Goal: Transaction & Acquisition: Register for event/course

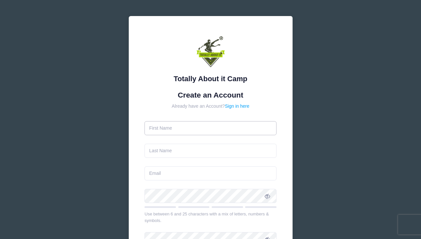
click at [183, 133] on input "text" at bounding box center [210, 128] width 132 height 14
type input "[PERSON_NAME]"
click at [172, 156] on input "text" at bounding box center [210, 151] width 132 height 14
type input "S"
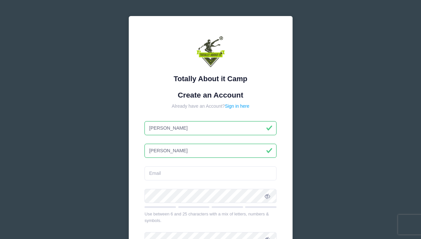
type input "[PERSON_NAME]"
type input "[PERSON_NAME][EMAIL_ADDRESS][DOMAIN_NAME]"
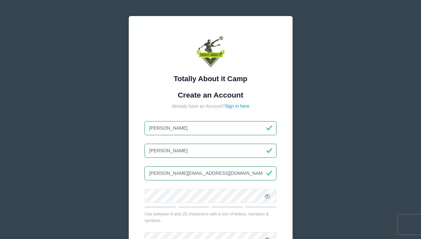
type input "[PERSON_NAME]"
click at [266, 197] on icon at bounding box center [267, 196] width 5 height 5
click at [132, 190] on div "Totally About it Camp Create an Account Already have an Account? Sign in here T…" at bounding box center [211, 170] width 164 height 309
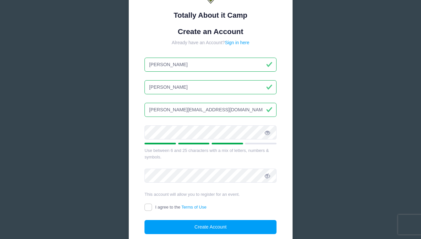
scroll to position [64, 0]
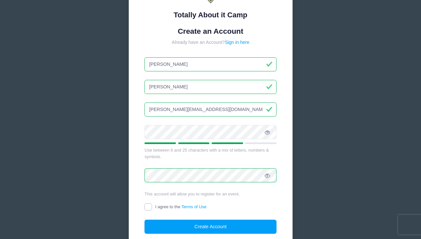
click at [148, 210] on input "I agree to the Terms of Use" at bounding box center [148, 207] width 8 height 8
checkbox input "true"
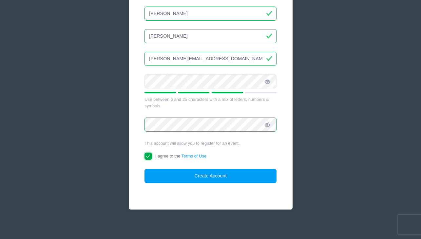
scroll to position [117, 0]
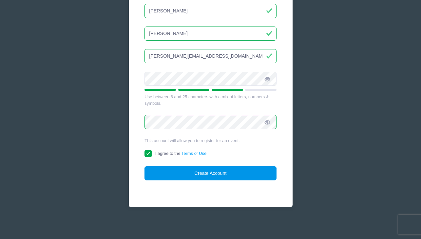
click at [177, 175] on button "Create Account" at bounding box center [210, 173] width 132 height 14
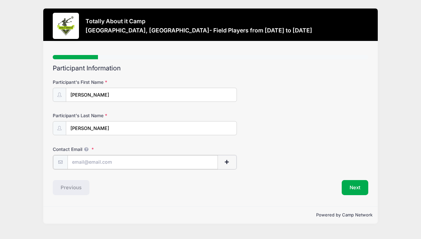
click at [91, 166] on input "Contact Email" at bounding box center [142, 162] width 150 height 14
type input "[PERSON_NAME][EMAIL_ADDRESS][DOMAIN_NAME]"
click at [124, 191] on div "Previous" at bounding box center [130, 187] width 161 height 15
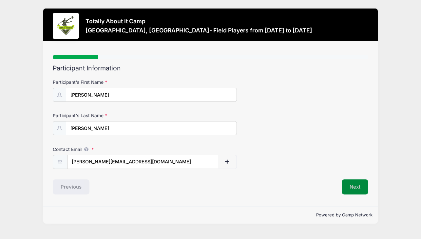
click at [355, 186] on button "Next" at bounding box center [355, 187] width 27 height 15
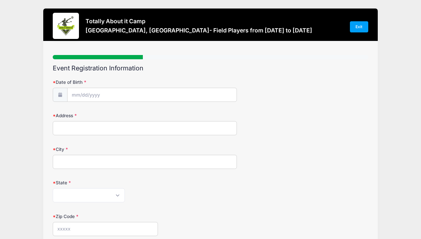
click at [65, 94] on span at bounding box center [60, 95] width 14 height 14
click at [73, 95] on input "Date of Birth" at bounding box center [151, 95] width 169 height 14
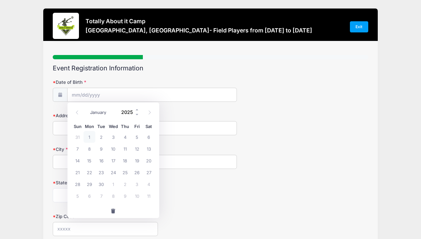
click at [125, 114] on input "2025" at bounding box center [128, 112] width 21 height 10
click at [137, 114] on span at bounding box center [137, 114] width 5 height 5
click at [136, 114] on span at bounding box center [137, 114] width 5 height 5
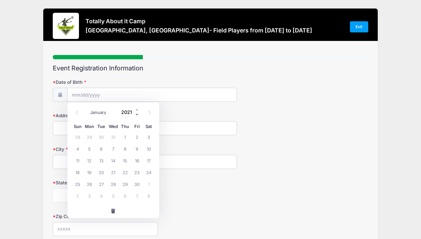
click at [136, 114] on span at bounding box center [137, 114] width 5 height 5
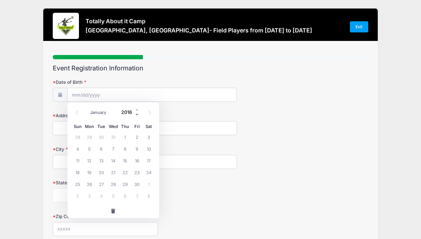
click at [136, 114] on span at bounding box center [137, 114] width 5 height 5
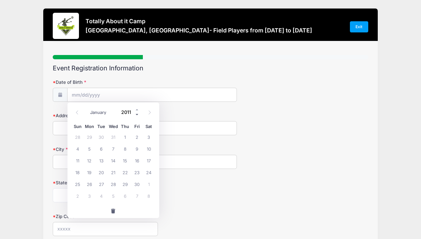
click at [136, 114] on span at bounding box center [137, 114] width 5 height 5
type input "2010"
click at [96, 113] on select "January February March April May June July August September October November De…" at bounding box center [101, 112] width 29 height 9
select select "4"
click at [87, 108] on select "January February March April May June July August September October November De…" at bounding box center [101, 112] width 29 height 9
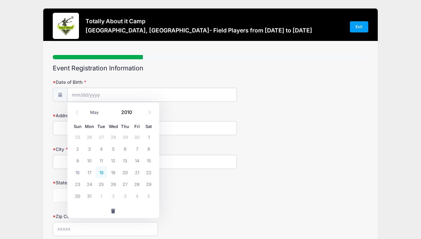
click at [102, 169] on span "18" at bounding box center [101, 172] width 12 height 12
type input "[DATE]"
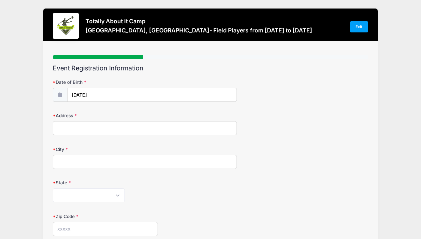
click at [69, 127] on input "Address" at bounding box center [145, 128] width 184 height 14
type input "[STREET_ADDRESS]"
type input "[GEOGRAPHIC_DATA]"
select select "GA"
type input "30327"
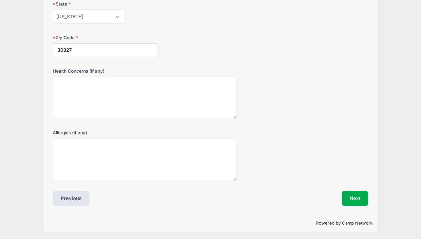
scroll to position [180, 0]
click at [354, 197] on button "Next" at bounding box center [355, 197] width 27 height 15
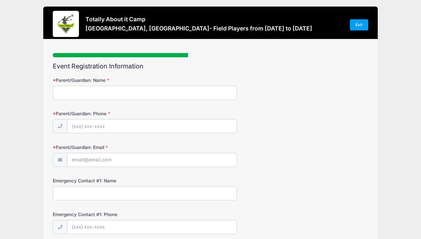
scroll to position [0, 0]
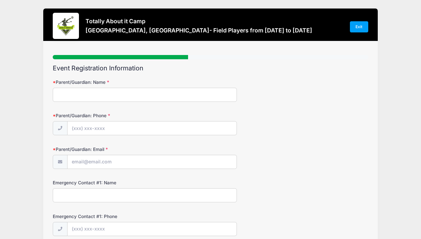
click at [105, 91] on input "Parent/Guardian: Name" at bounding box center [145, 95] width 184 height 14
type input "[PERSON_NAME] [PERSON_NAME]"
click at [85, 126] on input "Parent/Guardian: Phone" at bounding box center [151, 129] width 169 height 14
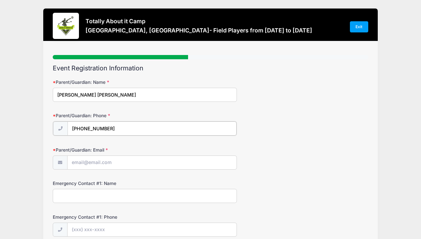
type input "[PHONE_NUMBER]"
click at [82, 162] on input "Parent/Guardian: Email" at bounding box center [151, 162] width 169 height 14
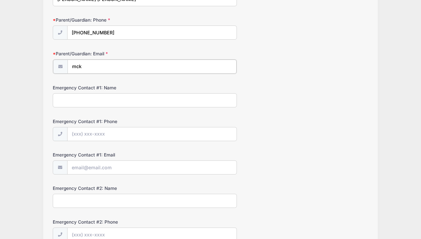
scroll to position [96, 0]
type input "[PERSON_NAME][EMAIL_ADDRESS][DOMAIN_NAME]"
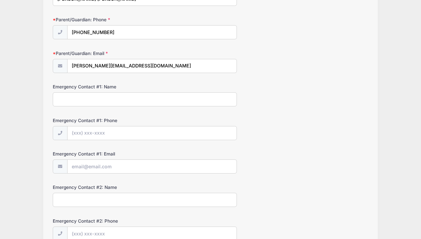
click at [63, 98] on input "Emergency Contact #1: Name" at bounding box center [145, 99] width 184 height 14
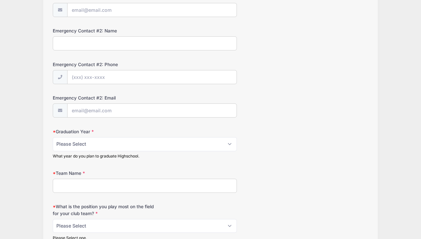
scroll to position [253, 0]
click at [69, 144] on select "Please Select 2025 2026 2027 2028 2029 2030" at bounding box center [145, 144] width 184 height 14
select select "2028"
click at [53, 137] on select "Please Select 2025 2026 2027 2028 2029 2030" at bounding box center [145, 144] width 184 height 14
click at [77, 184] on input "Team Name" at bounding box center [145, 186] width 184 height 14
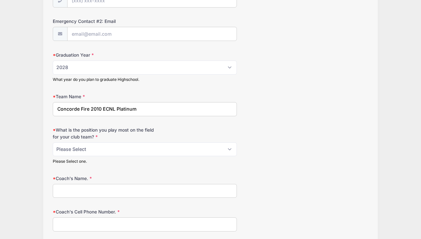
scroll to position [337, 0]
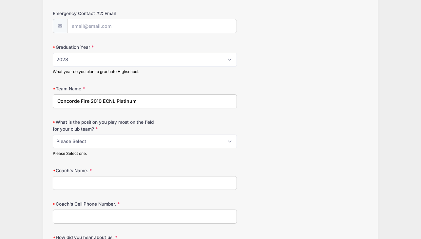
type input "Concorde Fire 2010 ECNL Platinum"
click at [73, 143] on select "Please Select 1-GK 2-RB 3-LB 4-CB 5-CB 6-DCM 7- Right Winger 8- CM 9-Striker 10…" at bounding box center [145, 142] width 184 height 14
select select "3-LB"
click at [53, 135] on select "Please Select 1-GK 2-RB 3-LB 4-CB 5-CB 6-DCM 7- Right Winger 8- CM 9-Striker 10…" at bounding box center [145, 142] width 184 height 14
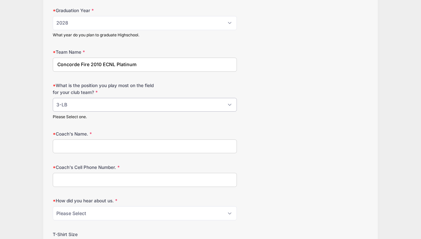
scroll to position [376, 0]
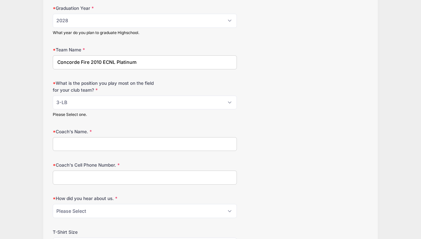
click at [73, 142] on input "Coach's Name." at bounding box center [145, 144] width 184 height 14
type input "[PERSON_NAME]"
click at [72, 178] on input "Coach's Cell Phone Number." at bounding box center [145, 178] width 184 height 14
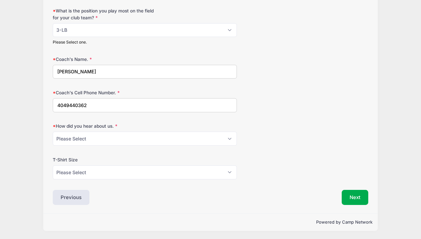
type input "4049440362"
click at [85, 142] on select "Please Select Email Website Friend Coach Facebook Top Drawer Soccer Instagram O…" at bounding box center [145, 139] width 184 height 14
select select "Coach"
click at [53, 132] on select "Please Select Email Website Friend Coach Facebook Top Drawer Soccer Instagram O…" at bounding box center [145, 139] width 184 height 14
click at [86, 170] on select "Please Select YL AS AM AL AXL" at bounding box center [145, 172] width 184 height 14
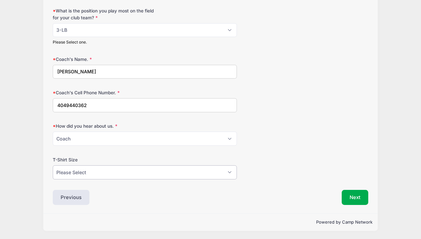
select select "AL"
click at [53, 165] on select "Please Select YL AS AM AL AXL" at bounding box center [145, 172] width 184 height 14
click at [364, 196] on button "Next" at bounding box center [355, 197] width 27 height 15
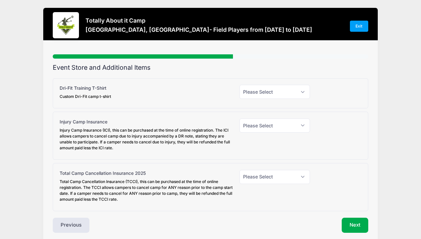
scroll to position [0, 0]
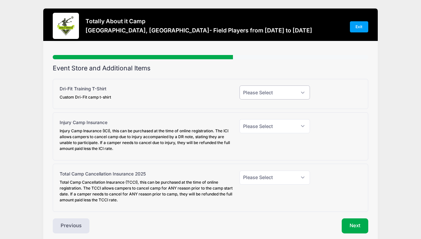
click at [253, 86] on select "Please Select Yes (+$30.00) No" at bounding box center [274, 93] width 71 height 14
click at [264, 122] on select "Please Select Yes (+$45.00) No" at bounding box center [274, 126] width 71 height 14
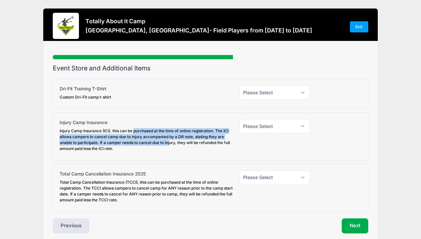
drag, startPoint x: 135, startPoint y: 129, endPoint x: 171, endPoint y: 145, distance: 39.6
click at [171, 145] on div "Injury Camp Insurance (ICI), this can be purchased at the time of online regist…" at bounding box center [146, 140] width 173 height 24
click at [239, 133] on select "Please Select Yes (+$45.00) No" at bounding box center [274, 126] width 71 height 14
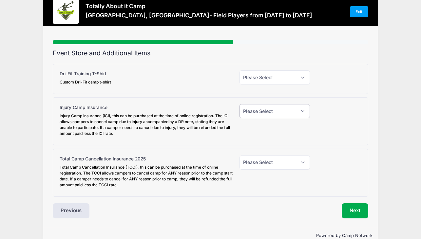
scroll to position [29, 0]
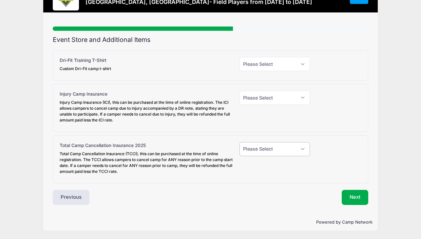
click at [266, 146] on select "Please Select Yes (+$95.00) No" at bounding box center [274, 149] width 71 height 14
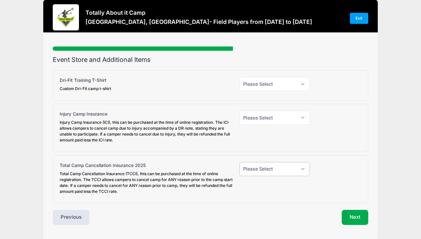
scroll to position [0, 0]
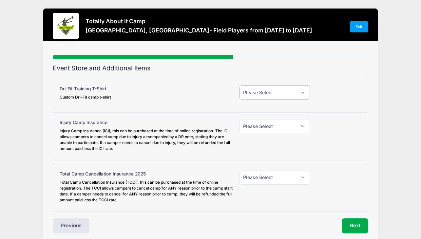
click at [264, 92] on select "Please Select Yes (+$30.00) No" at bounding box center [274, 93] width 71 height 14
click at [239, 86] on select "Please Select Yes (+$30.00) No" at bounding box center [274, 93] width 71 height 14
drag, startPoint x: 66, startPoint y: 87, endPoint x: 100, endPoint y: 89, distance: 34.5
click at [100, 89] on label "Dri-Fit Training T-Shirt Custom Dri-Fit camp t-shirt" at bounding box center [85, 93] width 51 height 15
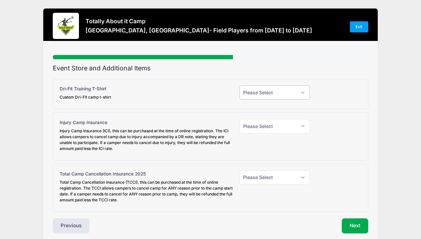
click at [239, 89] on select "Please Select Yes (+$30.00) No" at bounding box center [274, 93] width 71 height 14
drag, startPoint x: 104, startPoint y: 89, endPoint x: 71, endPoint y: 88, distance: 32.5
click at [70, 89] on label "Dri-Fit Training T-Shirt Custom Dri-Fit camp t-shirt" at bounding box center [85, 93] width 51 height 15
click at [71, 88] on label "Dri-Fit Training T-Shirt Custom Dri-Fit camp t-shirt" at bounding box center [85, 93] width 51 height 15
click at [239, 88] on select "Please Select Yes (+$30.00) No" at bounding box center [274, 93] width 71 height 14
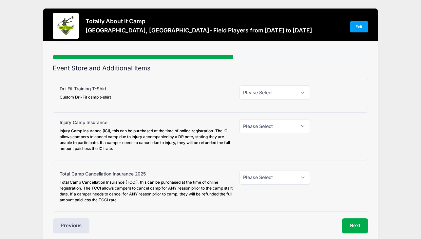
drag, startPoint x: 66, startPoint y: 94, endPoint x: 101, endPoint y: 94, distance: 35.4
click at [101, 94] on div "Custom Dri-Fit camp t-shirt" at bounding box center [85, 97] width 51 height 6
click at [239, 94] on select "Please Select Yes (+$30.00) No" at bounding box center [274, 93] width 71 height 14
click at [287, 101] on div "Please Select Yes (+$30.00) No" at bounding box center [274, 94] width 77 height 17
click at [289, 97] on select "Please Select Yes (+$30.00) No" at bounding box center [274, 93] width 71 height 14
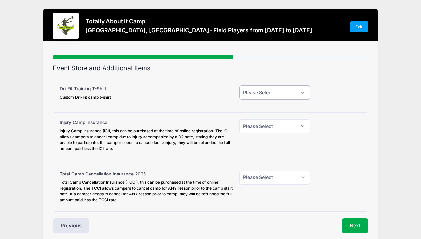
select select "1"
click at [239, 86] on select "Please Select Yes (+$30.00) No" at bounding box center [274, 93] width 71 height 14
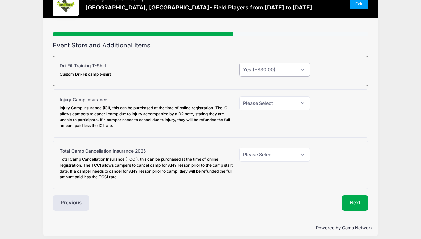
scroll to position [29, 0]
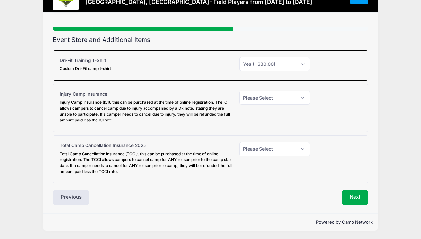
click at [268, 175] on div "Please Select Yes (+$95.00) No" at bounding box center [274, 159] width 77 height 35
click at [285, 64] on select "Please Select Yes (+$30.00) No" at bounding box center [274, 64] width 71 height 14
click at [239, 57] on select "Please Select Yes (+$30.00) No" at bounding box center [274, 64] width 71 height 14
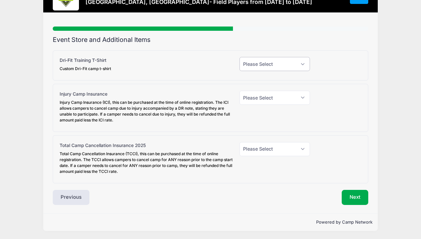
click at [255, 61] on select "Please Select Yes (+$30.00) No" at bounding box center [274, 64] width 71 height 14
select select "1"
click at [239, 57] on select "Please Select Yes (+$30.00) No" at bounding box center [274, 64] width 71 height 14
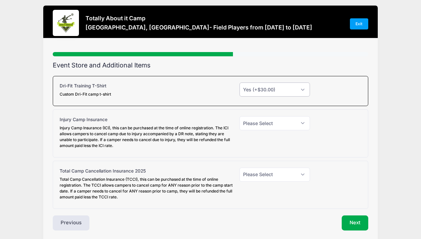
scroll to position [0, 0]
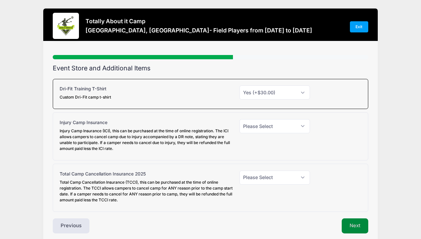
click at [351, 230] on button "Next" at bounding box center [355, 226] width 27 height 15
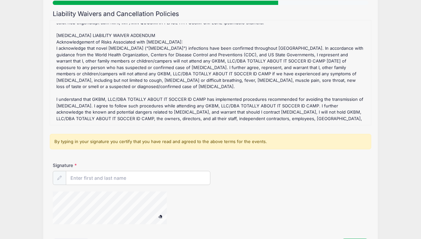
scroll to position [103, 0]
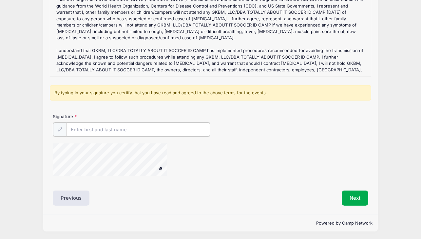
click at [111, 129] on input "Signature" at bounding box center [138, 130] width 144 height 14
type input "[PERSON_NAME] [PERSON_NAME]"
click at [141, 76] on div "[GEOGRAPHIC_DATA], [GEOGRAPHIC_DATA]- Field Players Refund Policy : GKBM, LLC/ …" at bounding box center [211, 23] width 322 height 105
click at [161, 167] on span at bounding box center [160, 168] width 5 height 4
click at [350, 198] on button "Next" at bounding box center [355, 197] width 27 height 15
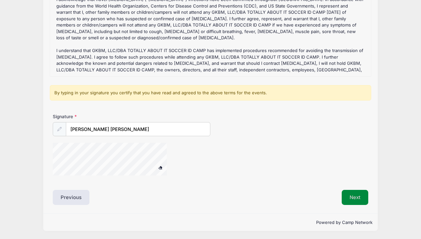
click at [358, 198] on button "Next" at bounding box center [355, 197] width 27 height 15
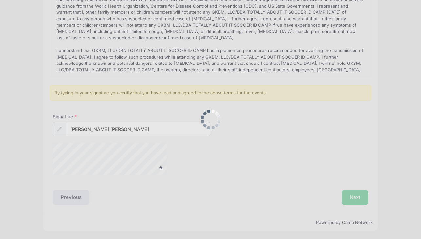
scroll to position [0, 0]
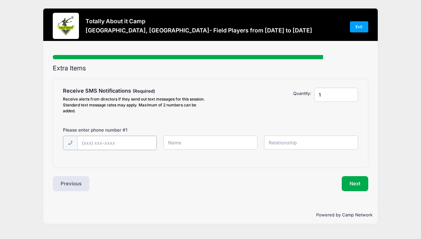
click at [83, 145] on input "text" at bounding box center [116, 143] width 79 height 14
type input "[PHONE_NUMBER]"
click at [178, 145] on input "text" at bounding box center [210, 143] width 94 height 14
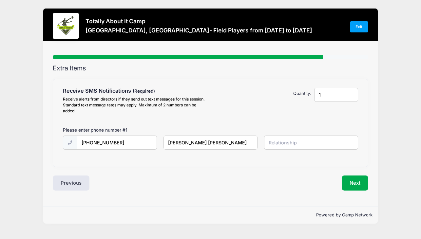
type input "[PERSON_NAME] [PERSON_NAME]"
click at [275, 141] on input "text" at bounding box center [311, 143] width 94 height 14
type input "myself"
click at [357, 184] on button "Next" at bounding box center [355, 183] width 27 height 15
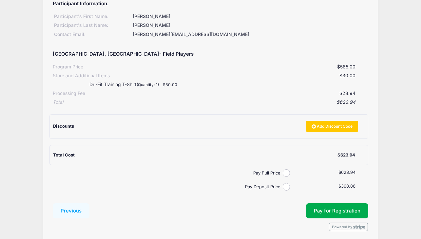
scroll to position [77, 0]
click at [263, 189] on label "Pay Deposit Price" at bounding box center [168, 187] width 227 height 7
click at [283, 189] on input "Pay Deposit Price" at bounding box center [287, 187] width 8 height 8
radio input "true"
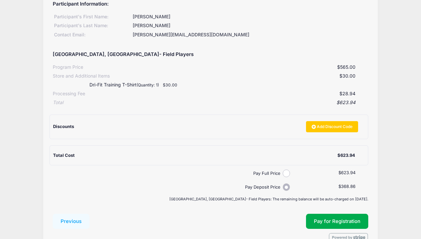
click at [287, 184] on input "Pay Deposit Price" at bounding box center [287, 187] width 8 height 8
click at [283, 173] on input "Pay Full Price" at bounding box center [287, 174] width 8 height 8
radio input "true"
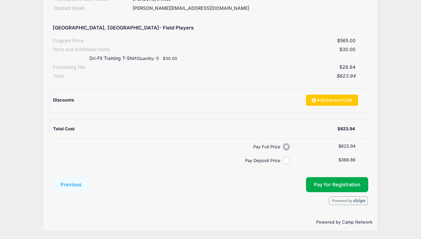
scroll to position [104, 0]
click at [320, 182] on span "Pay for Registration" at bounding box center [337, 185] width 47 height 6
click at [282, 162] on label "Pay Deposit Price" at bounding box center [168, 161] width 227 height 7
click at [283, 162] on input "Pay Deposit Price" at bounding box center [287, 161] width 8 height 8
radio input "true"
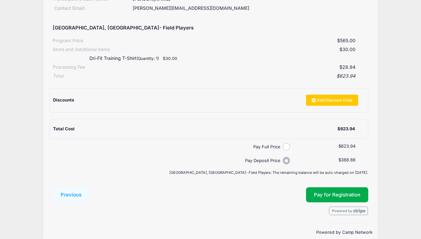
click at [266, 206] on form "Previous Submit Pay for Registration" at bounding box center [210, 201] width 315 height 28
click at [345, 189] on button "Pay for Registration" at bounding box center [337, 194] width 62 height 15
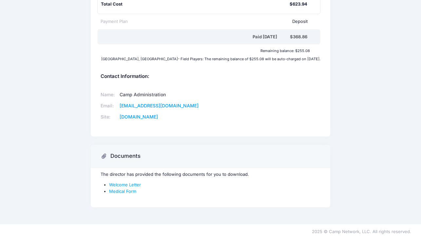
scroll to position [204, 0]
